Goal: Task Accomplishment & Management: Manage account settings

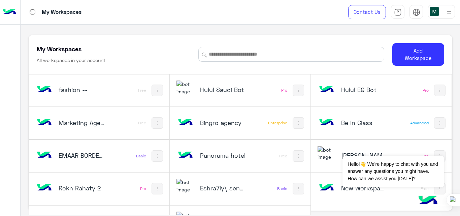
click at [225, 86] on h5 "Hulul Saudi Bot" at bounding box center [223, 90] width 46 height 8
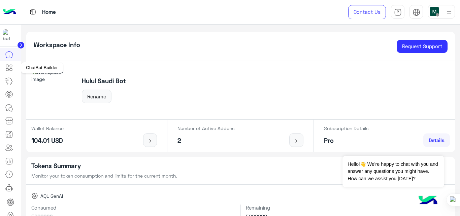
click at [11, 66] on icon at bounding box center [9, 68] width 8 height 8
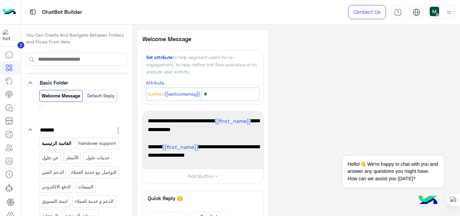
click at [61, 144] on p "القائمة الرئيسية" at bounding box center [56, 143] width 31 height 8
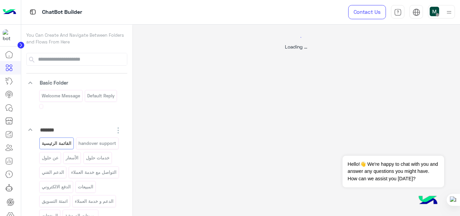
select select "*"
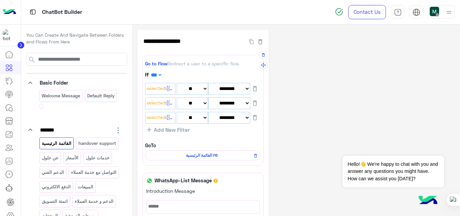
click at [162, 72] on select "*** ***" at bounding box center [156, 75] width 13 height 6
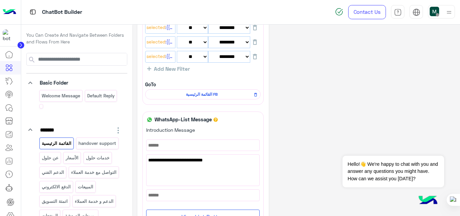
scroll to position [67, 0]
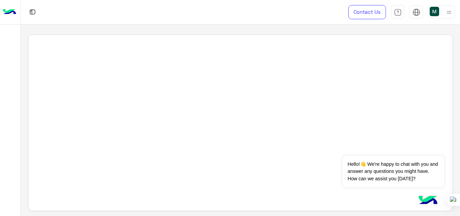
click at [443, 12] on div at bounding box center [441, 11] width 27 height 13
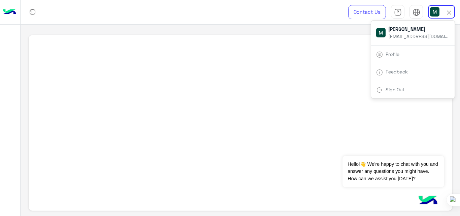
click at [413, 85] on div "Sign Out" at bounding box center [413, 90] width 84 height 18
click at [389, 88] on link "Sign Out" at bounding box center [395, 90] width 19 height 6
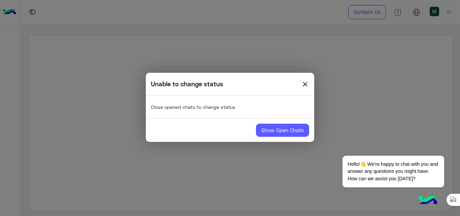
click at [292, 128] on link "Show Open Chats" at bounding box center [282, 130] width 53 height 13
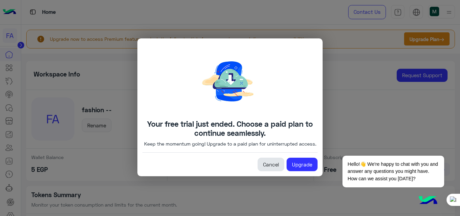
click at [272, 166] on link "Cancel" at bounding box center [271, 164] width 27 height 13
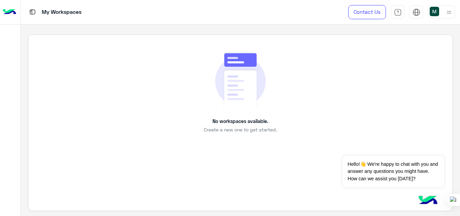
click at [450, 12] on img at bounding box center [449, 12] width 8 height 8
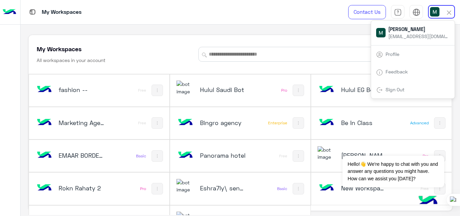
click at [401, 87] on link "Sign Out" at bounding box center [395, 90] width 19 height 6
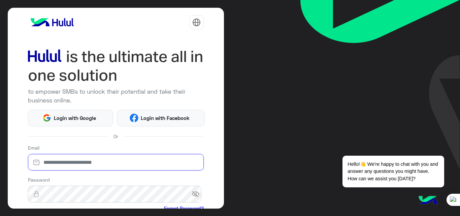
click at [136, 161] on input "email" at bounding box center [116, 162] width 176 height 17
type input "**********"
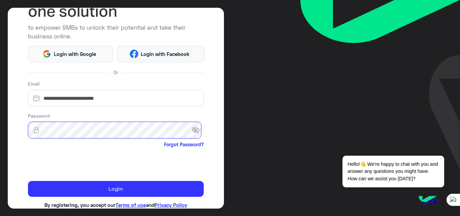
scroll to position [65, 0]
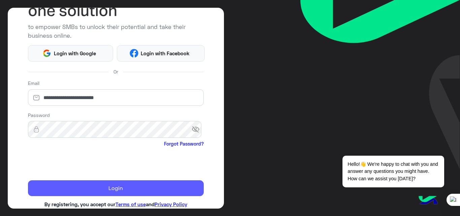
click at [84, 190] on button "Login" at bounding box center [116, 188] width 176 height 16
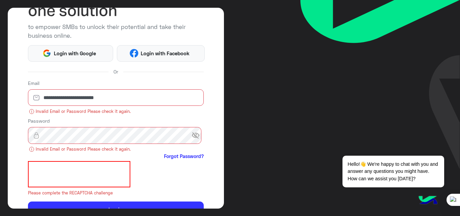
click at [192, 135] on span "visibility_off" at bounding box center [198, 135] width 12 height 12
click at [192, 135] on span "visibility" at bounding box center [198, 135] width 12 height 12
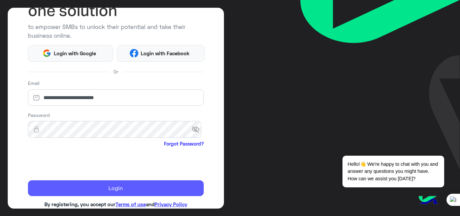
click at [91, 190] on button "Login" at bounding box center [116, 188] width 176 height 16
